Goal: Find specific page/section: Find specific page/section

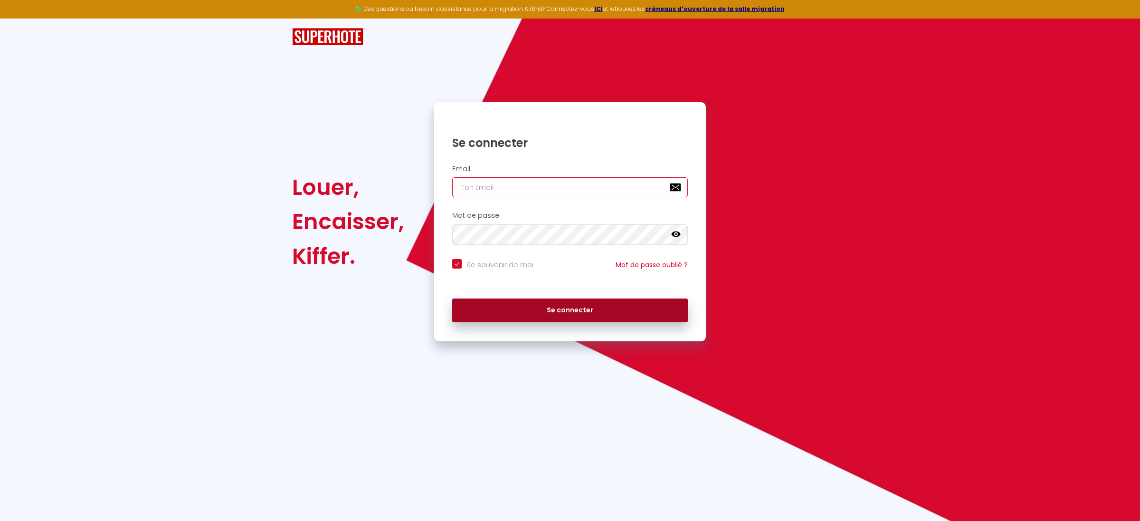
type input "[EMAIL_ADDRESS][DOMAIN_NAME]"
click at [576, 314] on button "Se connecter" at bounding box center [570, 310] width 236 height 24
checkbox input "true"
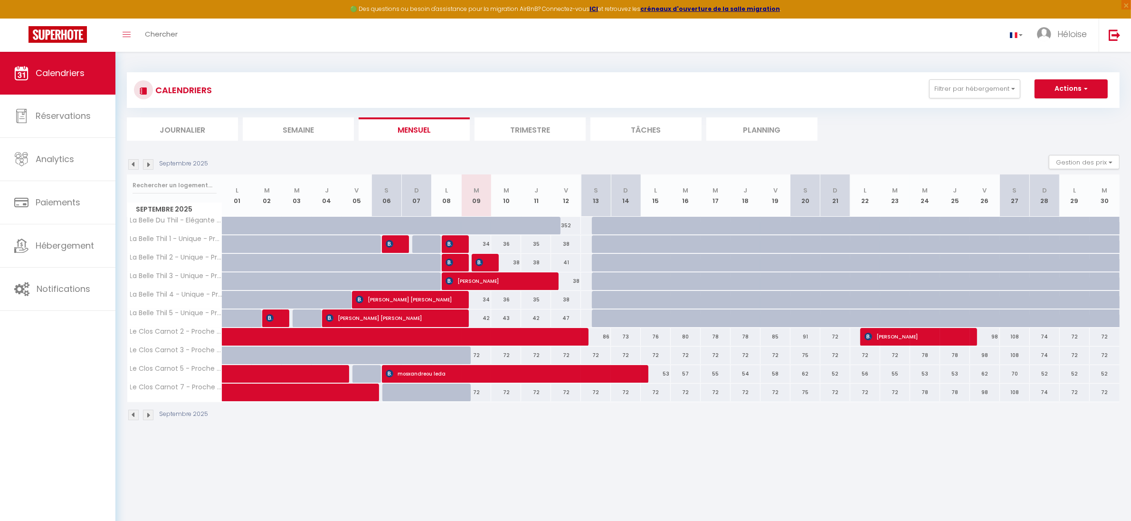
click at [152, 416] on img at bounding box center [148, 414] width 10 height 10
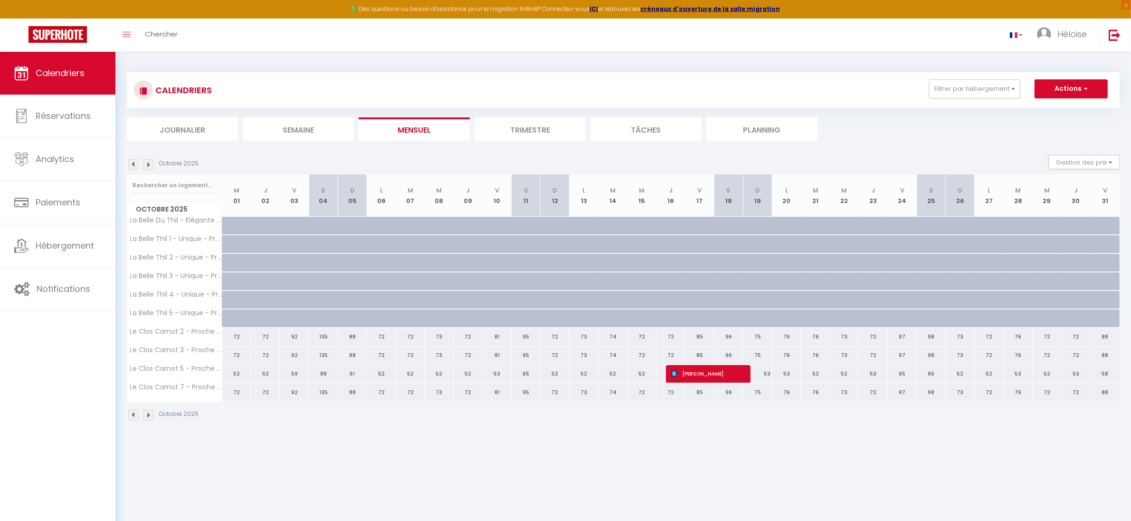
click at [152, 416] on img at bounding box center [148, 414] width 10 height 10
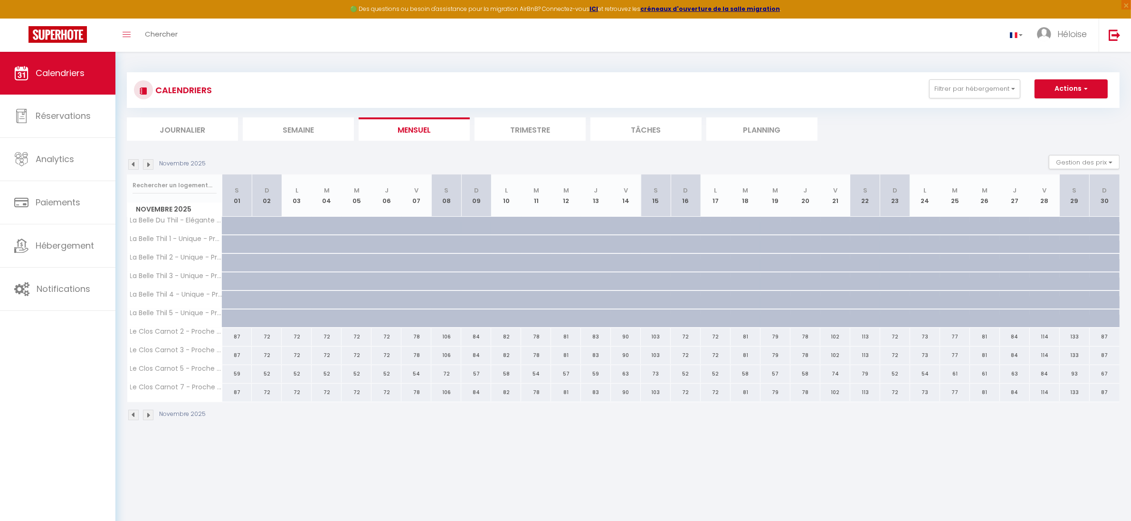
click at [152, 416] on img at bounding box center [148, 414] width 10 height 10
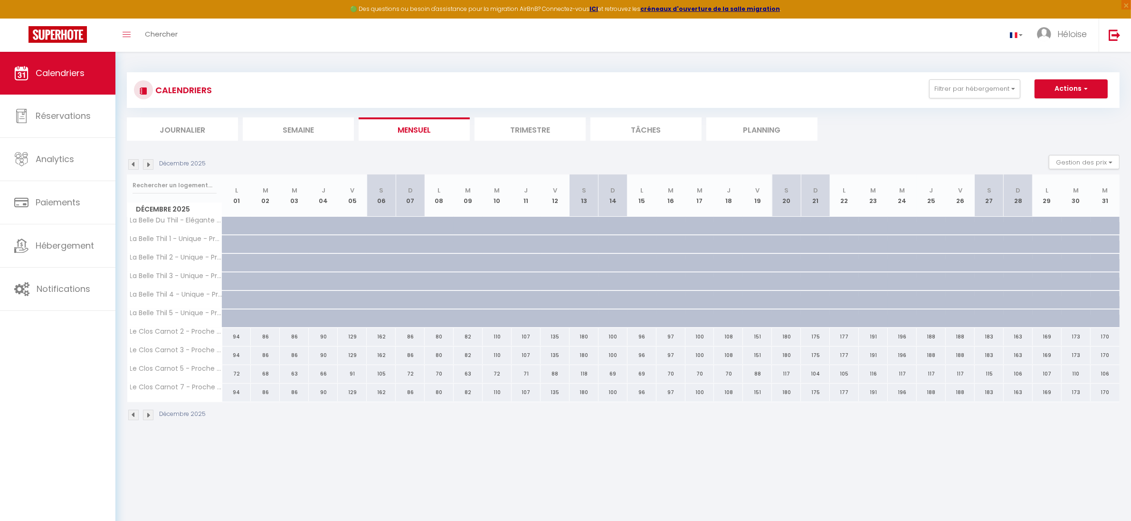
click at [152, 416] on img at bounding box center [148, 414] width 10 height 10
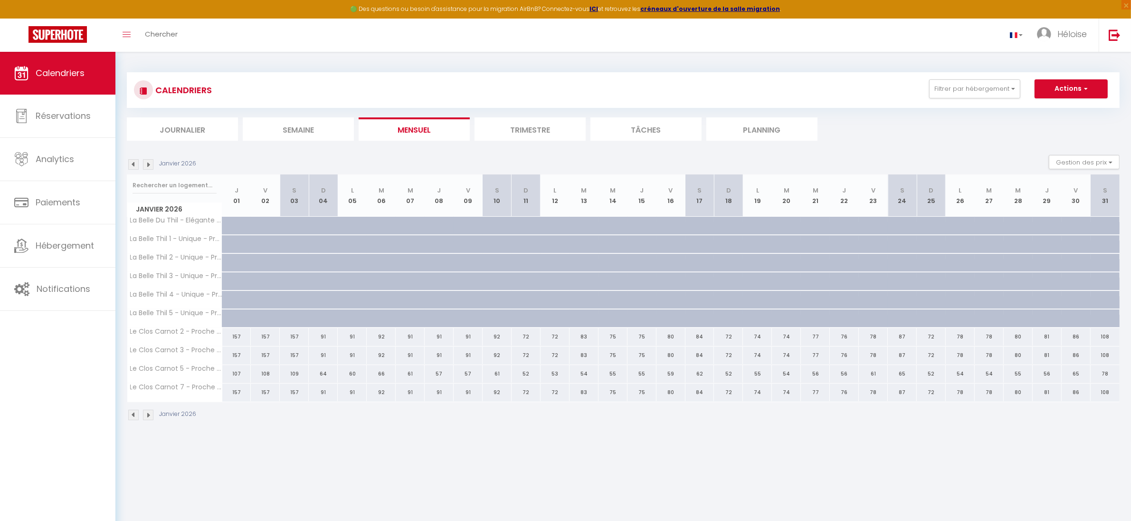
click at [137, 415] on img at bounding box center [133, 414] width 10 height 10
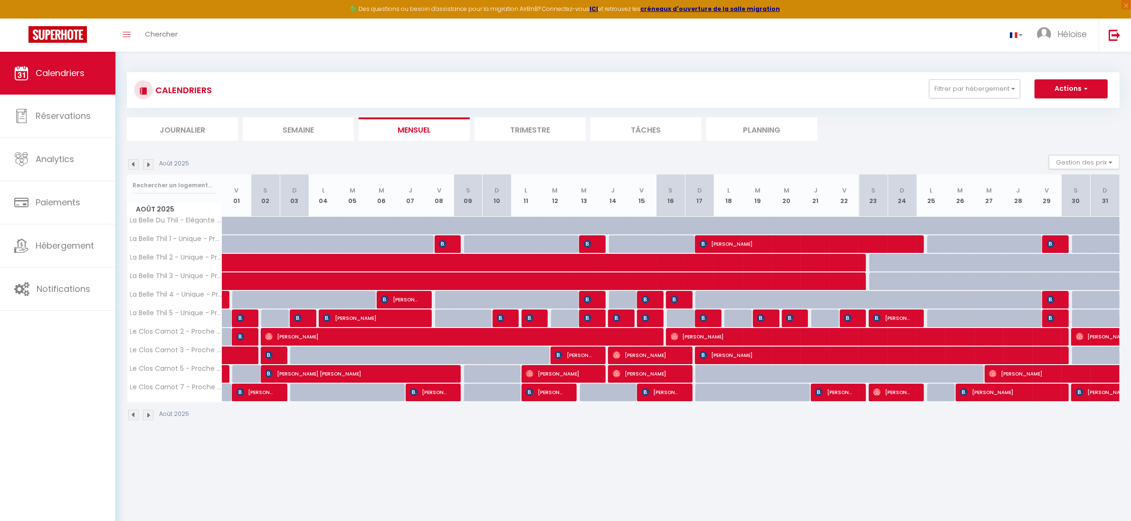
click at [137, 415] on img at bounding box center [133, 414] width 10 height 10
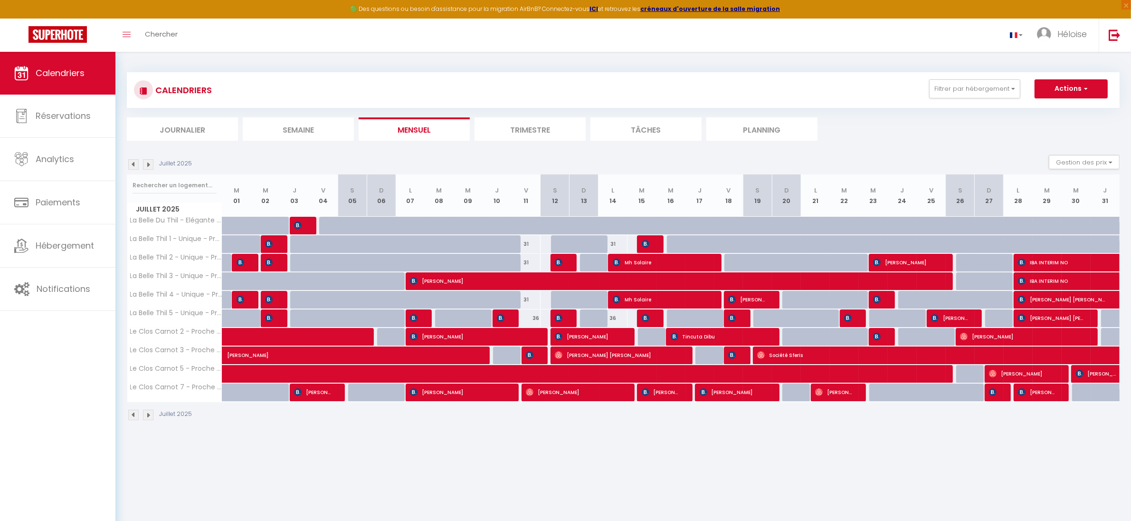
click at [151, 418] on img at bounding box center [148, 414] width 10 height 10
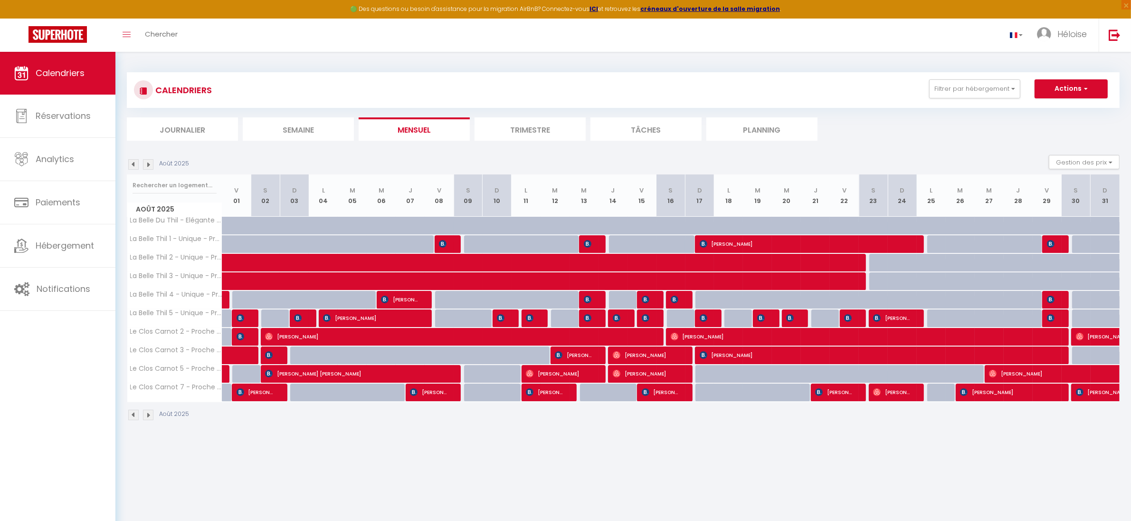
click at [151, 418] on img at bounding box center [148, 414] width 10 height 10
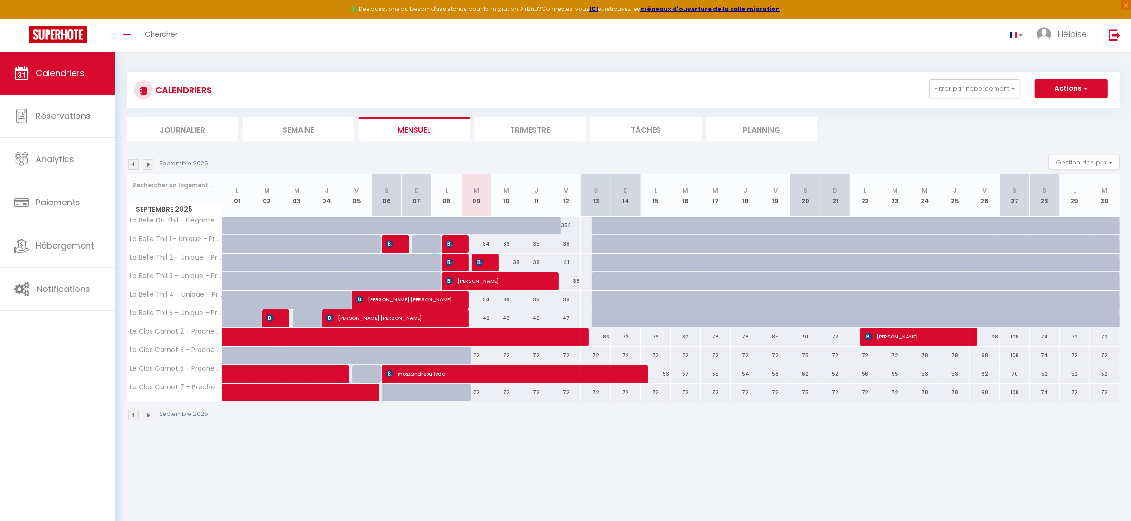
click at [133, 416] on img at bounding box center [133, 414] width 10 height 10
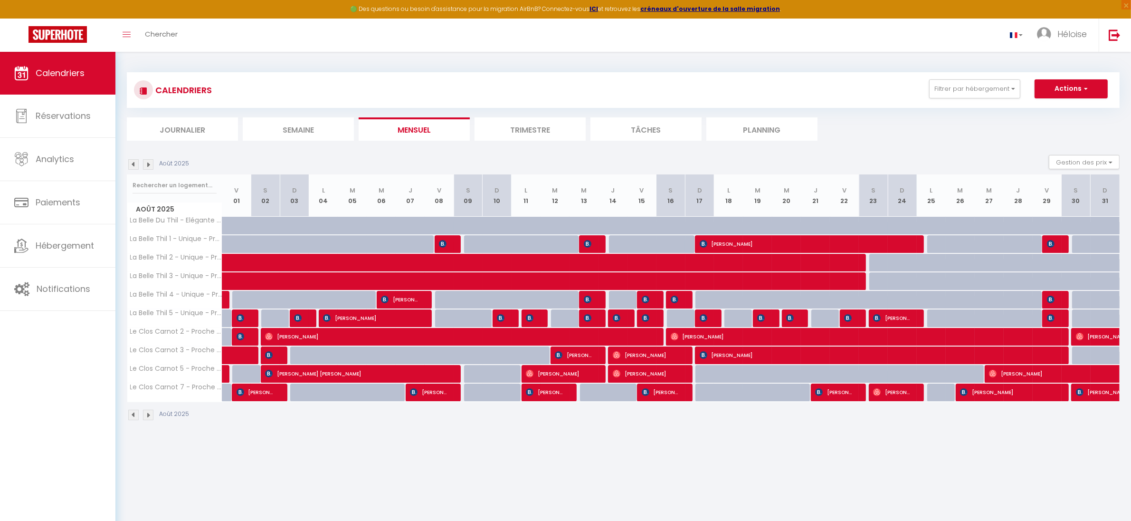
click at [149, 417] on img at bounding box center [148, 414] width 10 height 10
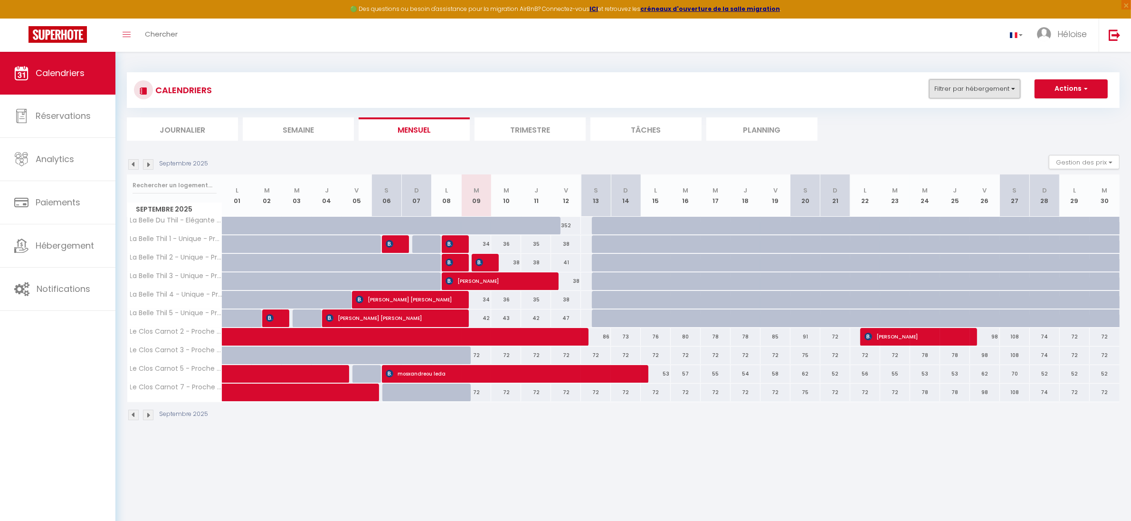
click at [986, 87] on button "Filtrer par hébergement" at bounding box center [974, 88] width 91 height 19
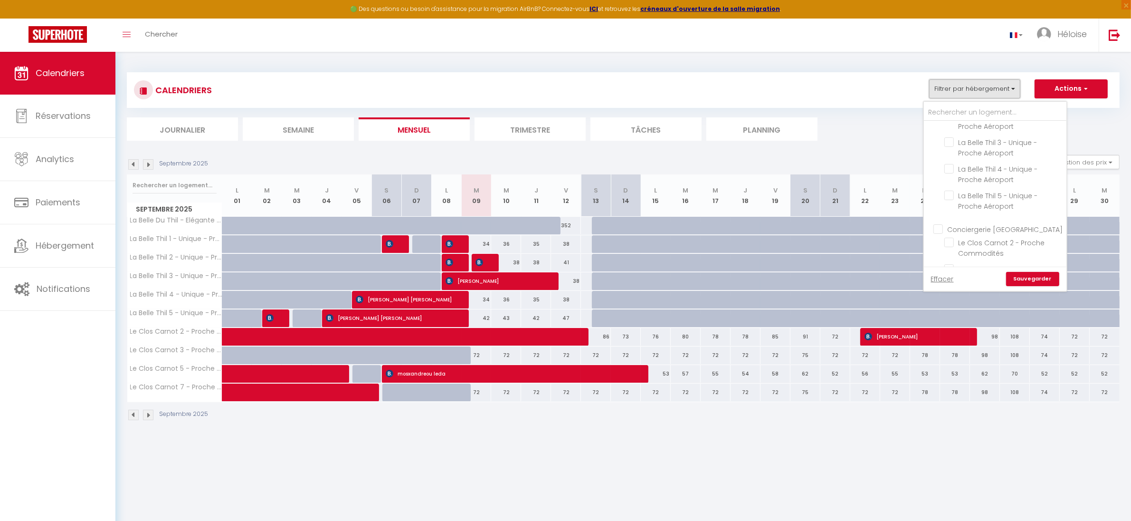
scroll to position [161, 0]
click at [939, 151] on input "Conciergerie [GEOGRAPHIC_DATA]" at bounding box center [1004, 150] width 143 height 10
checkbox input "true"
checkbox input "false"
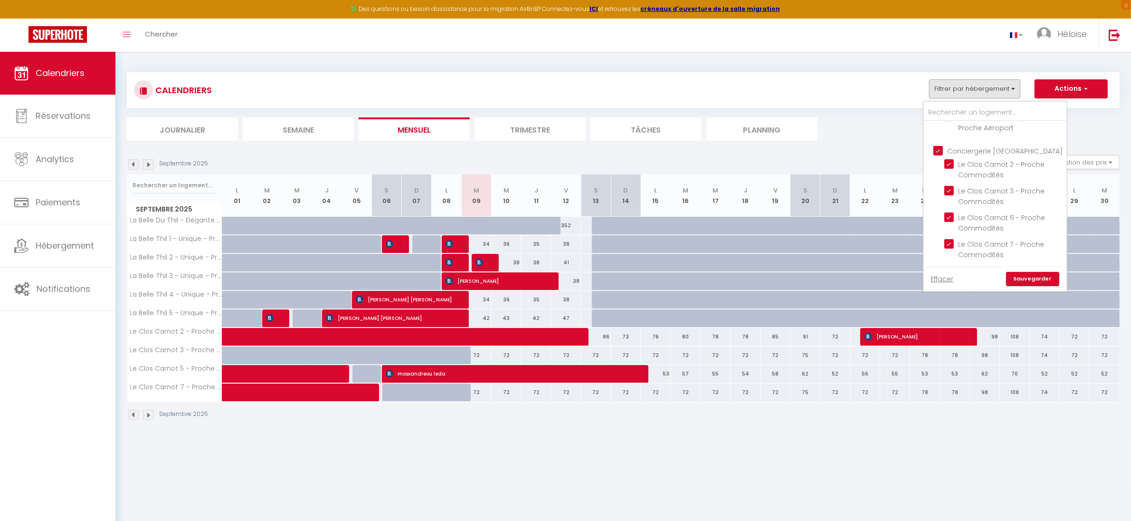
checkbox input "false"
checkbox input "true"
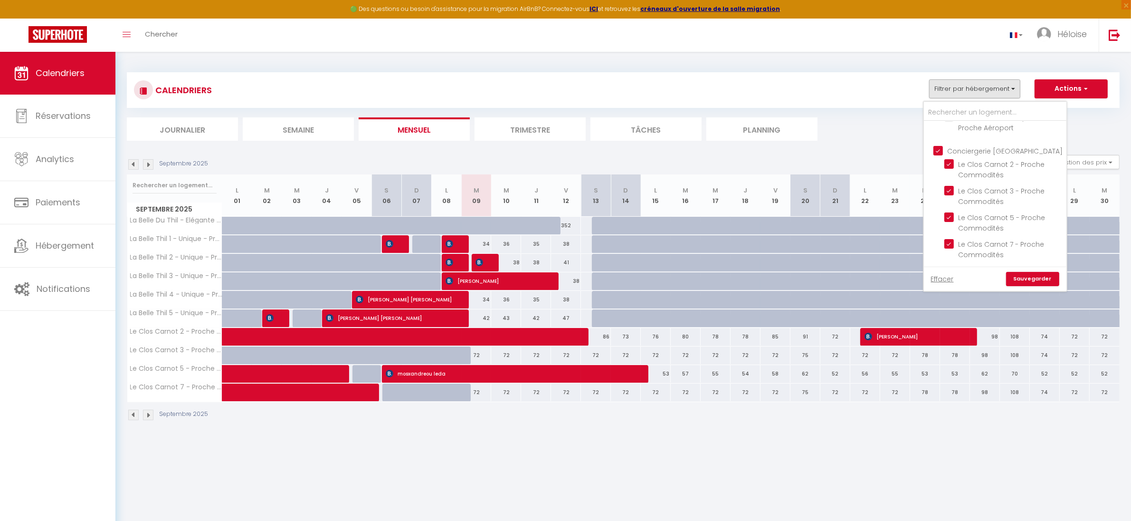
checkbox input "true"
click at [1027, 278] on link "Sauvegarder" at bounding box center [1032, 279] width 53 height 14
